Goal: Information Seeking & Learning: Learn about a topic

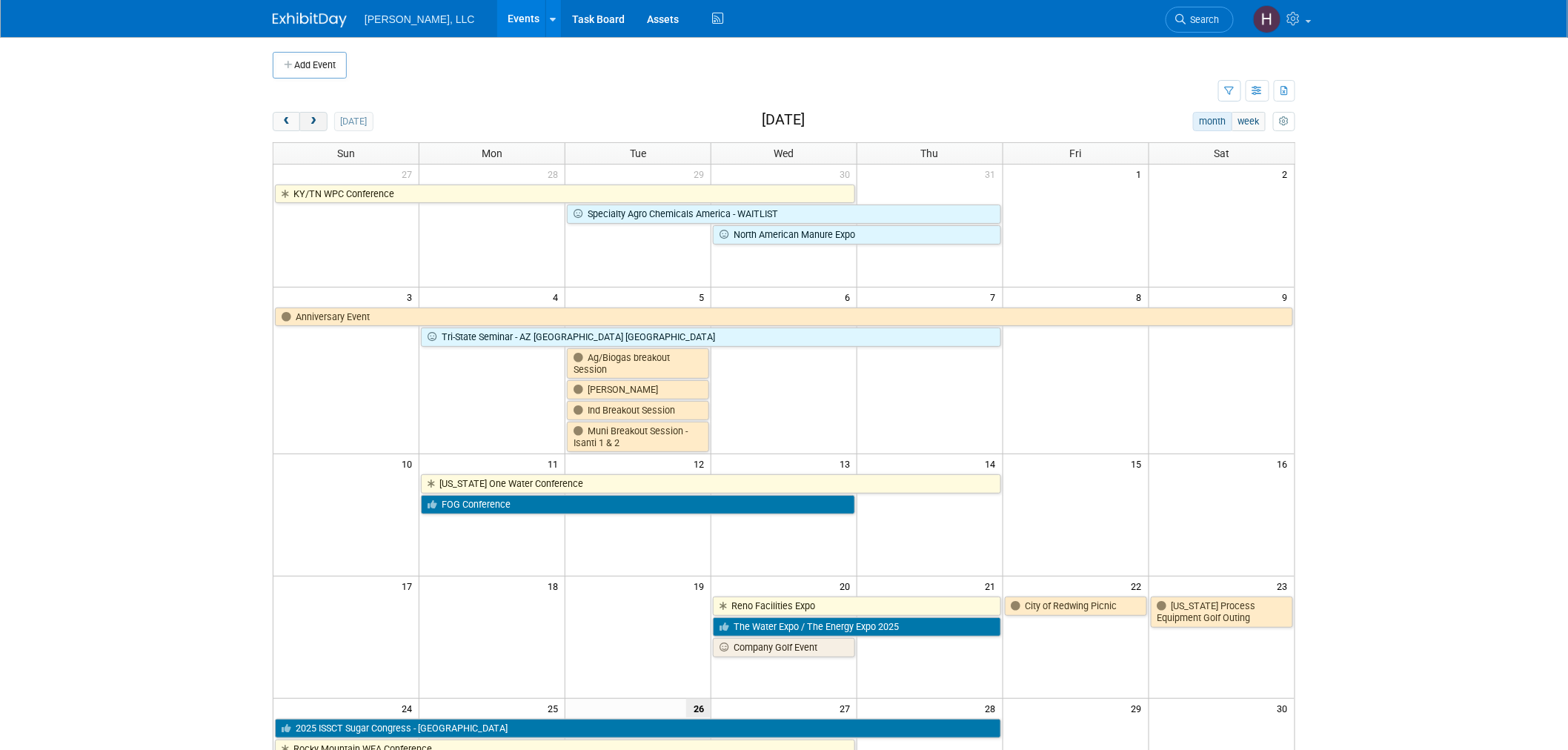
click at [313, 126] on span "next" at bounding box center [313, 121] width 11 height 9
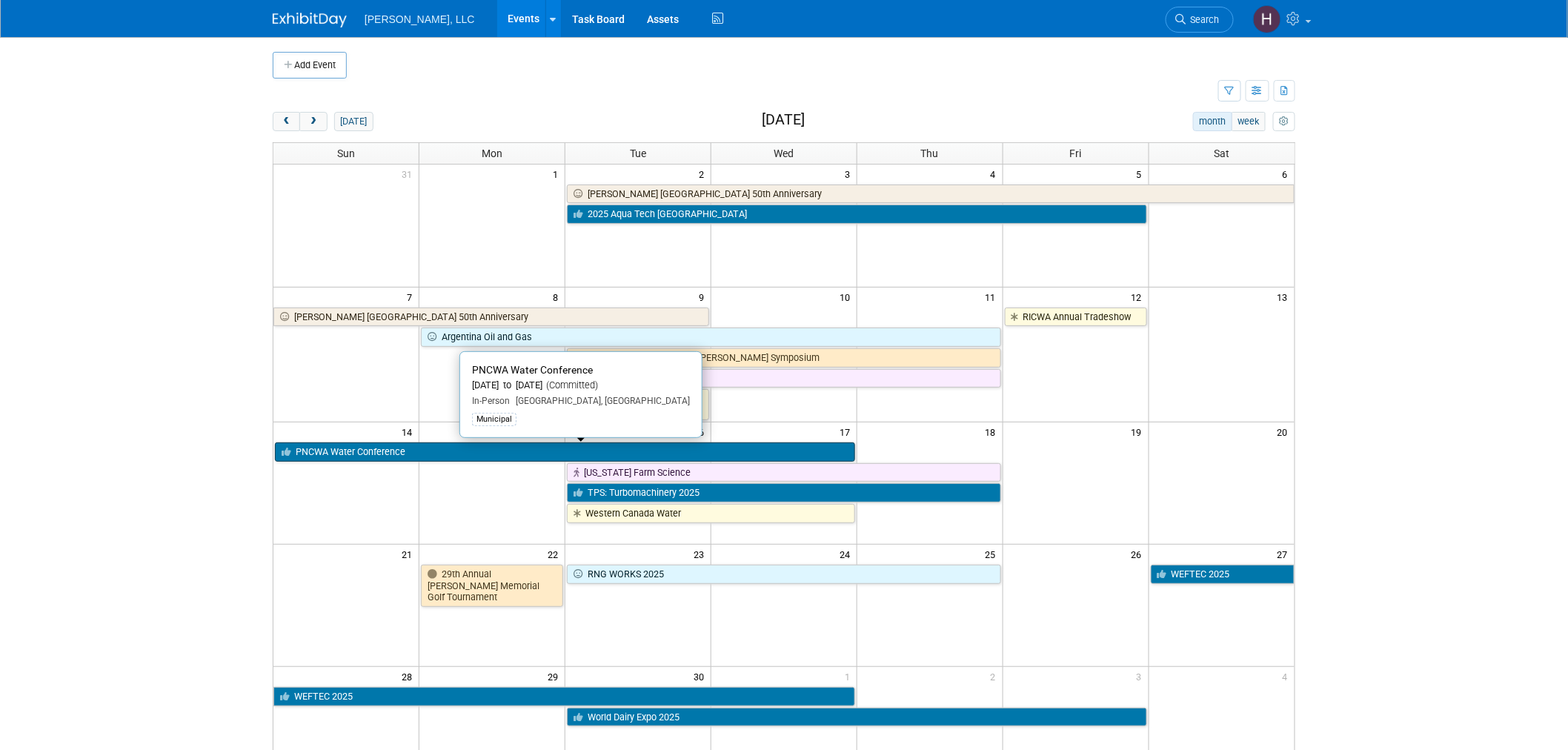
click at [511, 453] on link "PNCWA Water Conference" at bounding box center [565, 452] width 581 height 19
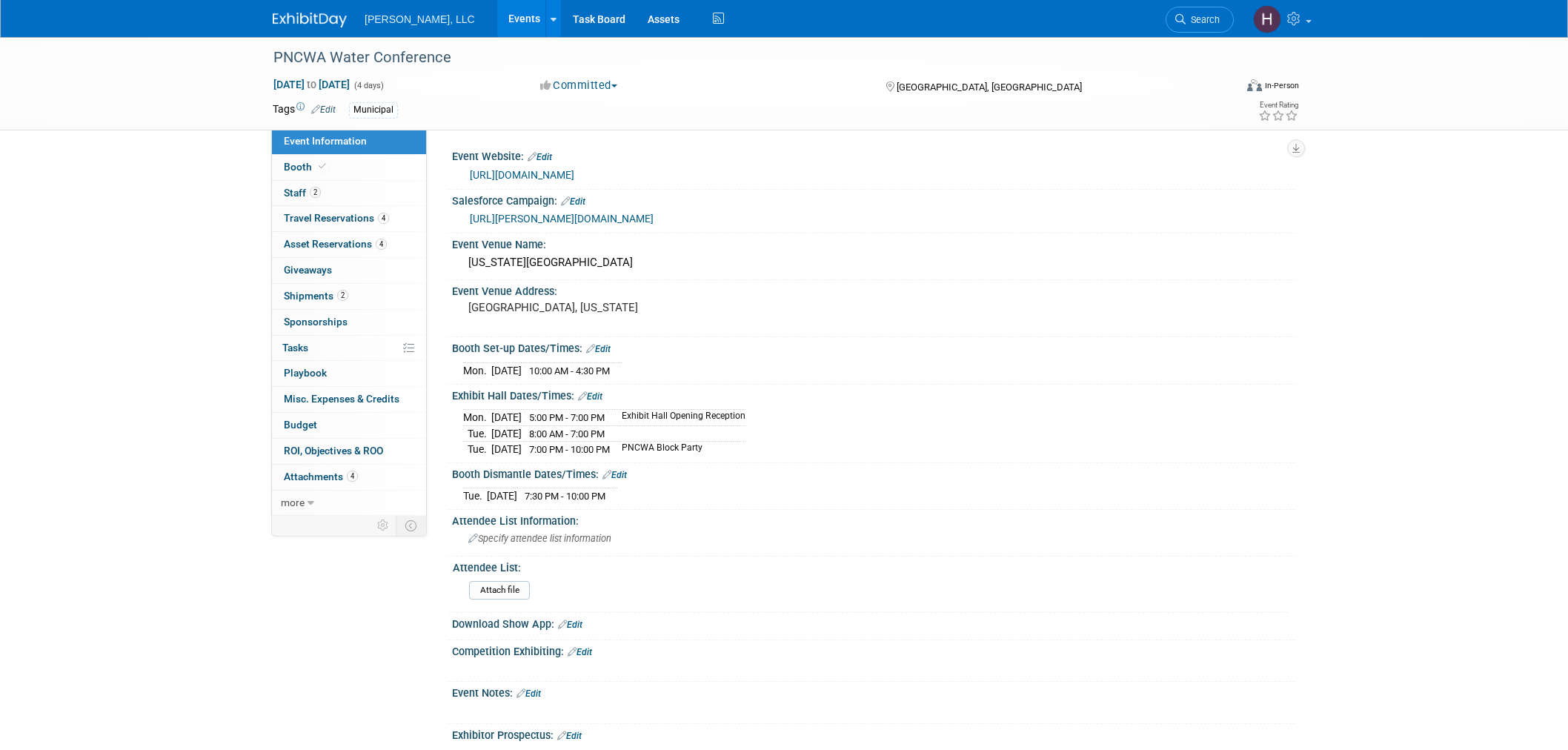
select select "Municipal"
click at [538, 170] on link "https://conference.pncwa.org/" at bounding box center [522, 175] width 104 height 12
click at [292, 163] on span "Booth" at bounding box center [307, 167] width 45 height 12
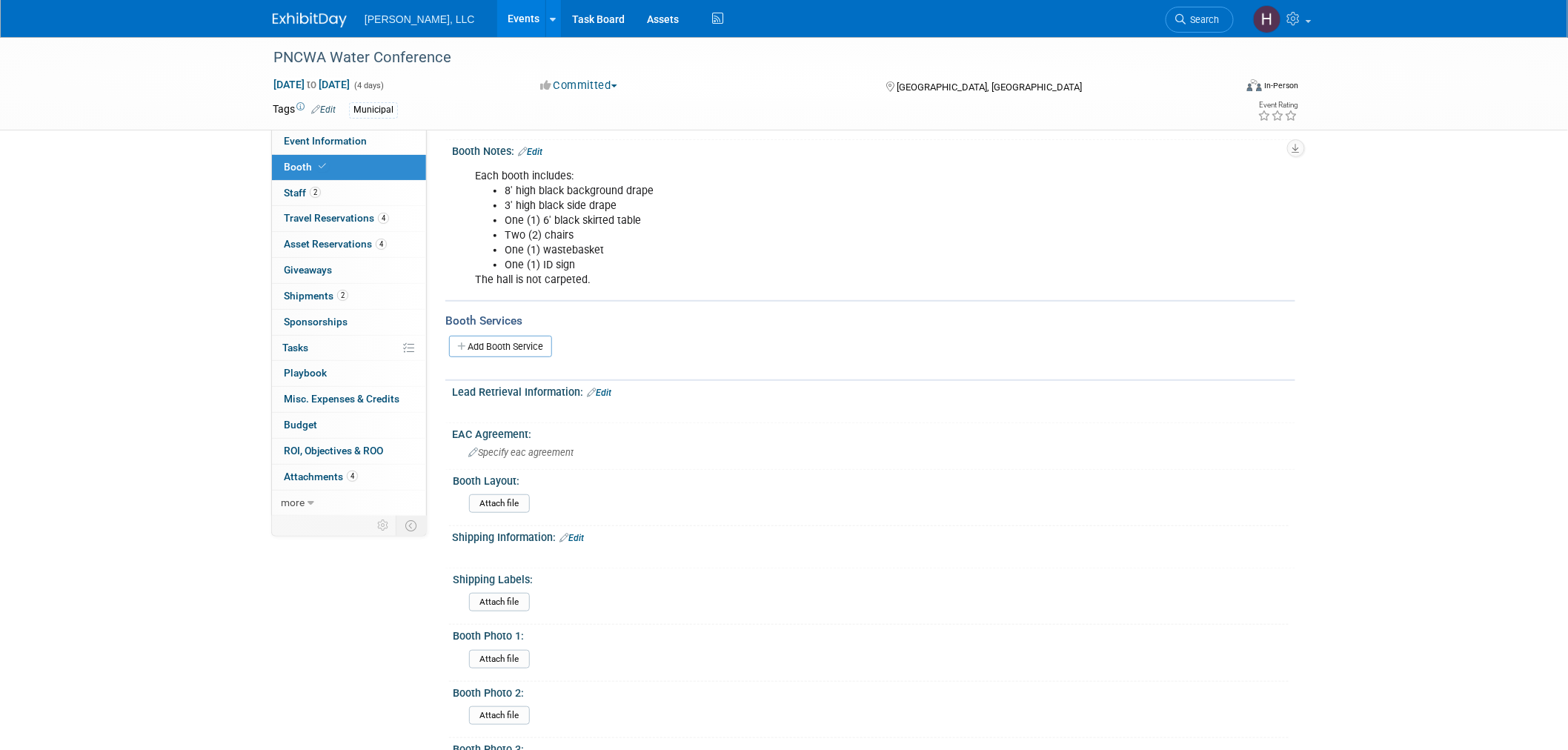
scroll to position [83, 0]
